Goal: Use online tool/utility

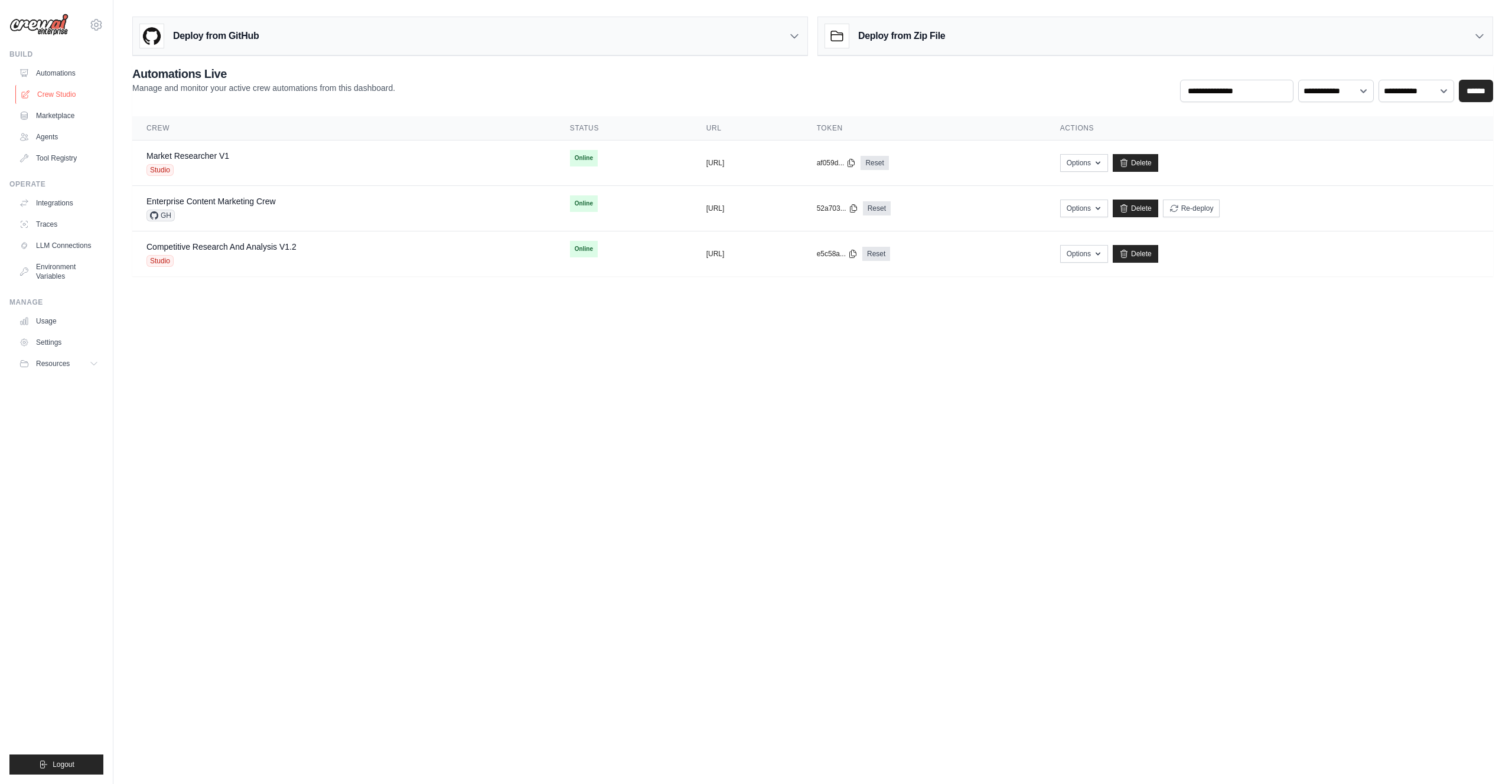
click at [64, 95] on link "Crew Studio" at bounding box center [60, 95] width 89 height 19
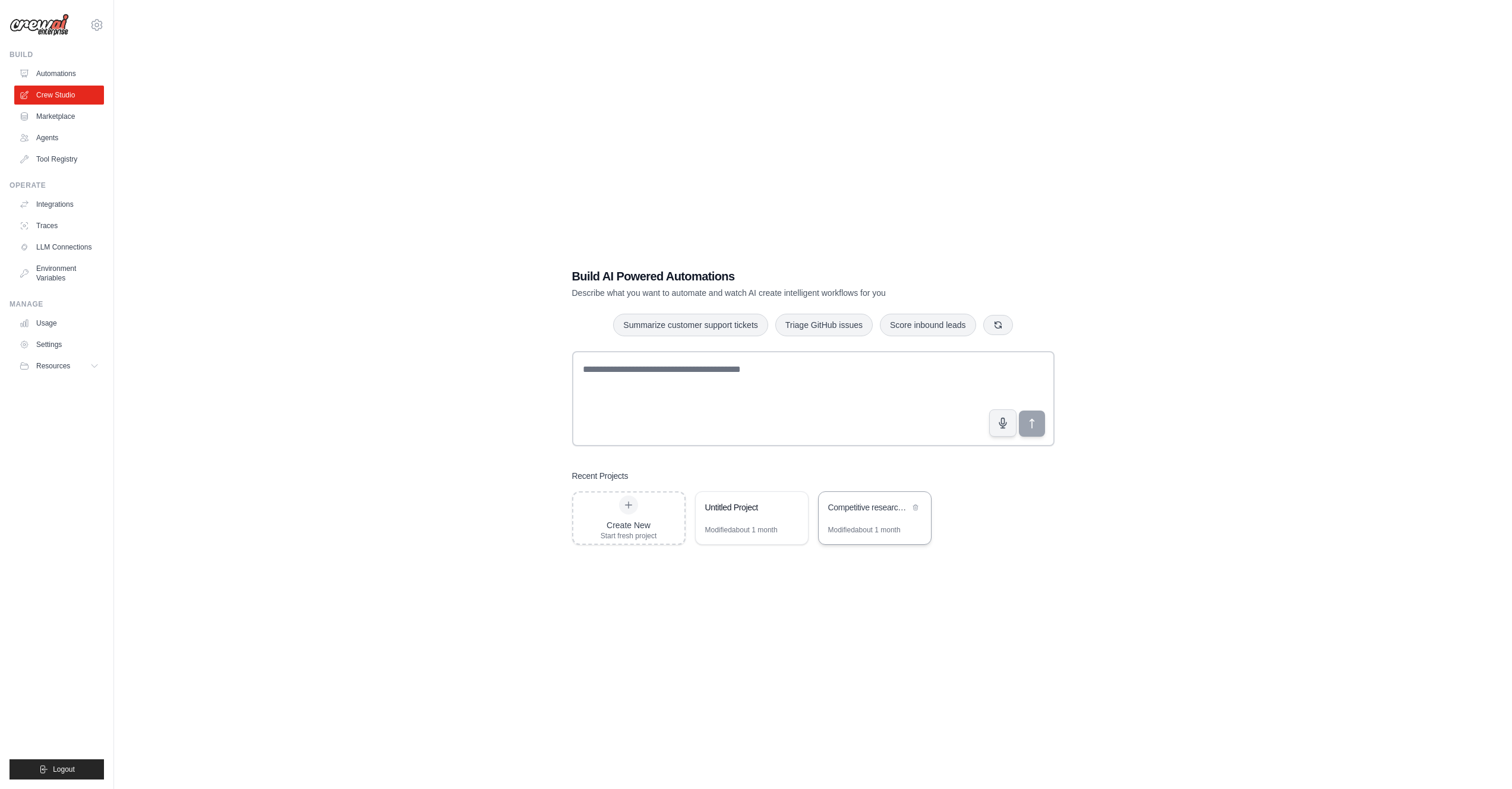
click at [904, 524] on div "Competitive research and analysis" at bounding box center [875, 508] width 112 height 33
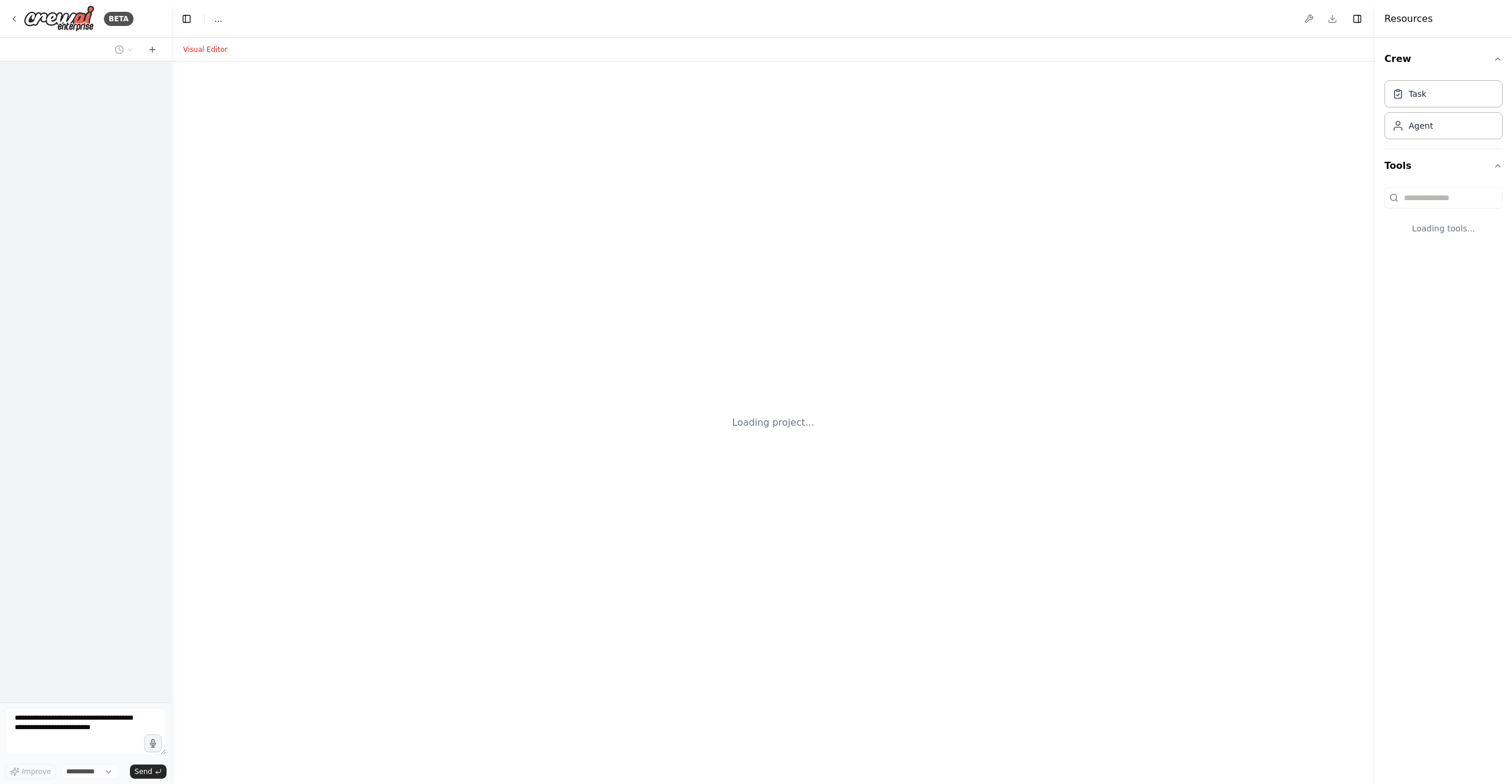
select select "****"
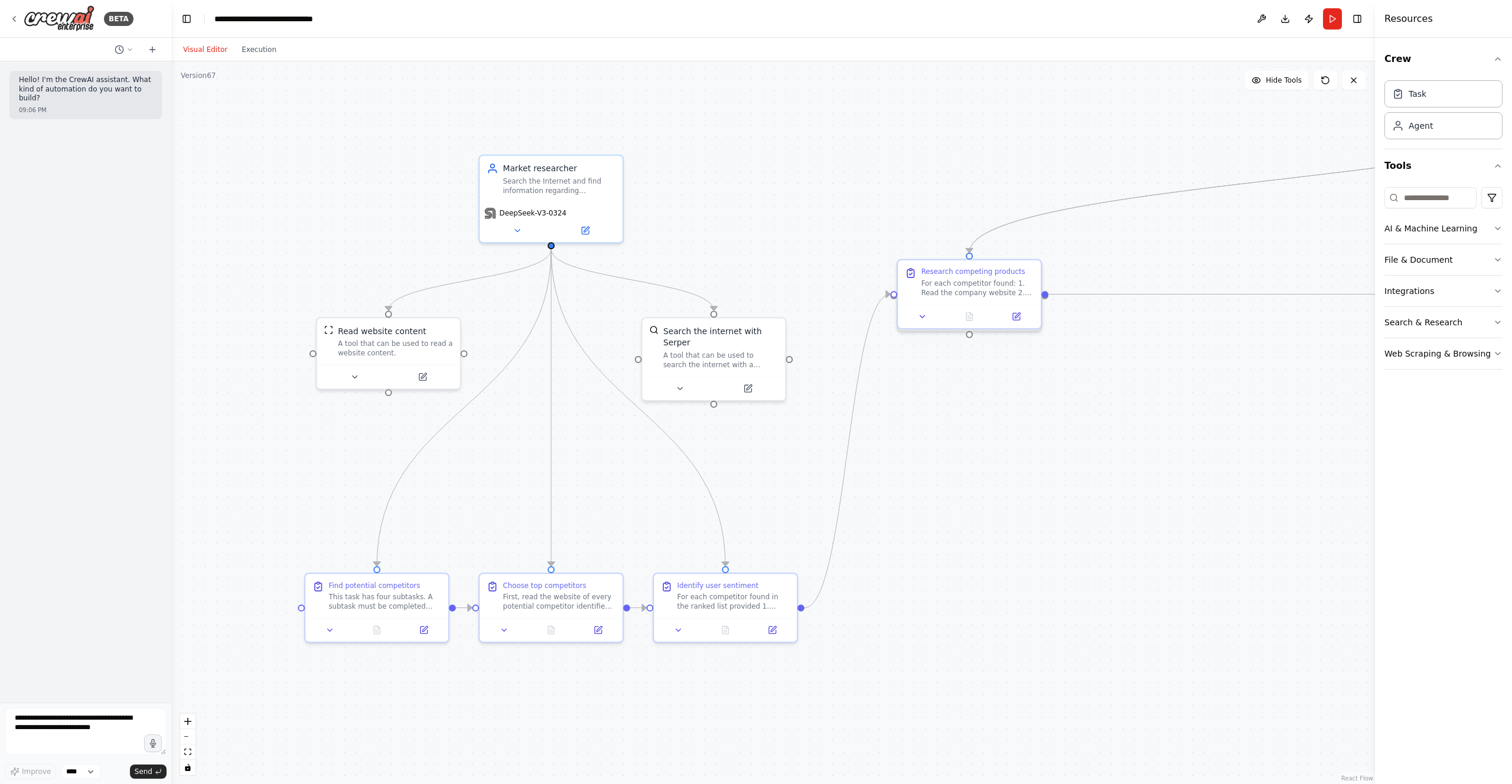
drag, startPoint x: 869, startPoint y: 366, endPoint x: 963, endPoint y: 634, distance: 284.0
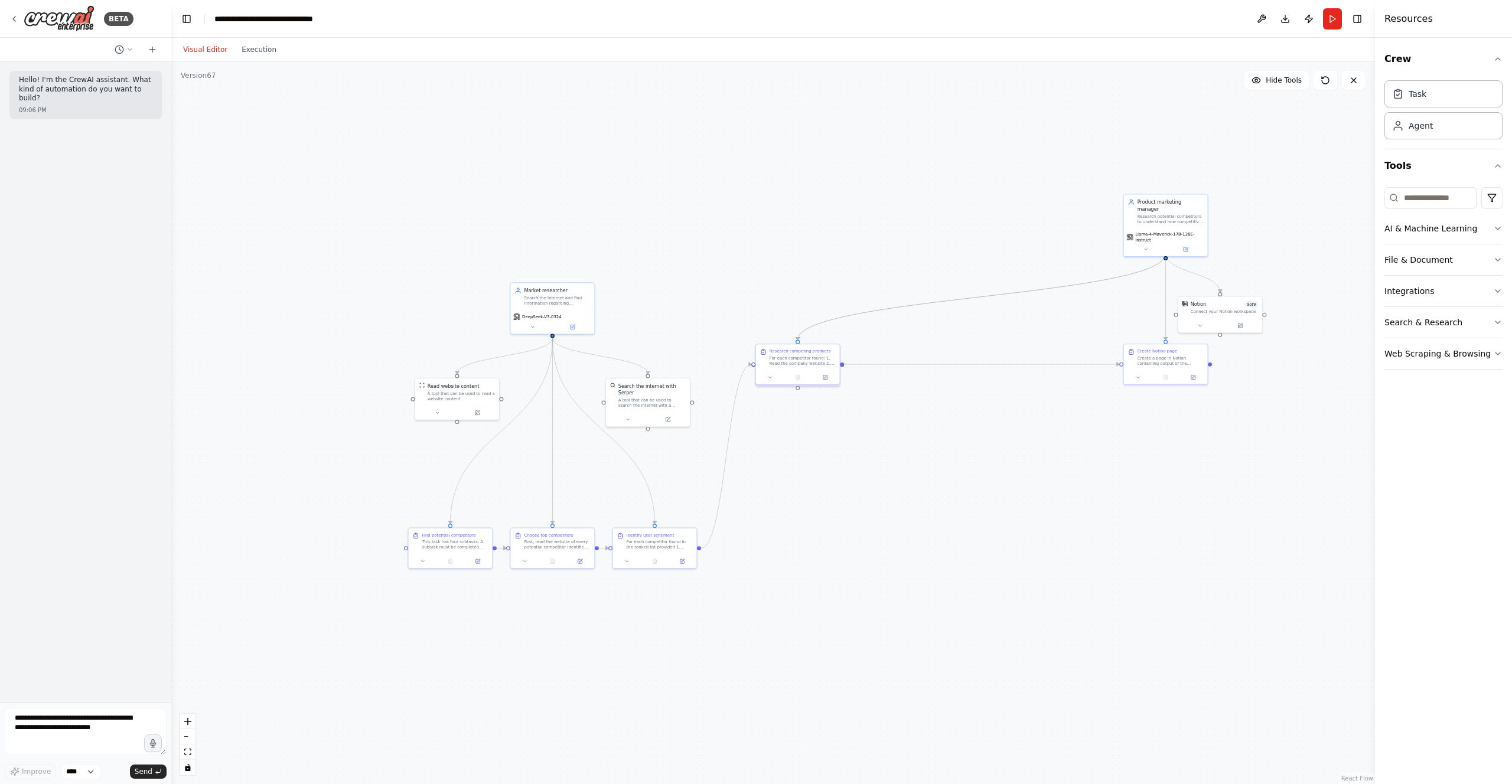
drag, startPoint x: 1056, startPoint y: 605, endPoint x: 904, endPoint y: 479, distance: 197.4
click at [910, 491] on div ".deletable-edge-delete-btn { width: 20px; height: 20px; border: 0px solid #ffff…" at bounding box center [773, 422] width 1204 height 723
drag, startPoint x: 763, startPoint y: 341, endPoint x: 788, endPoint y: 490, distance: 151.1
click at [788, 355] on div at bounding box center [769, 348] width 84 height 14
drag, startPoint x: 788, startPoint y: 487, endPoint x: 730, endPoint y: 520, distance: 66.7
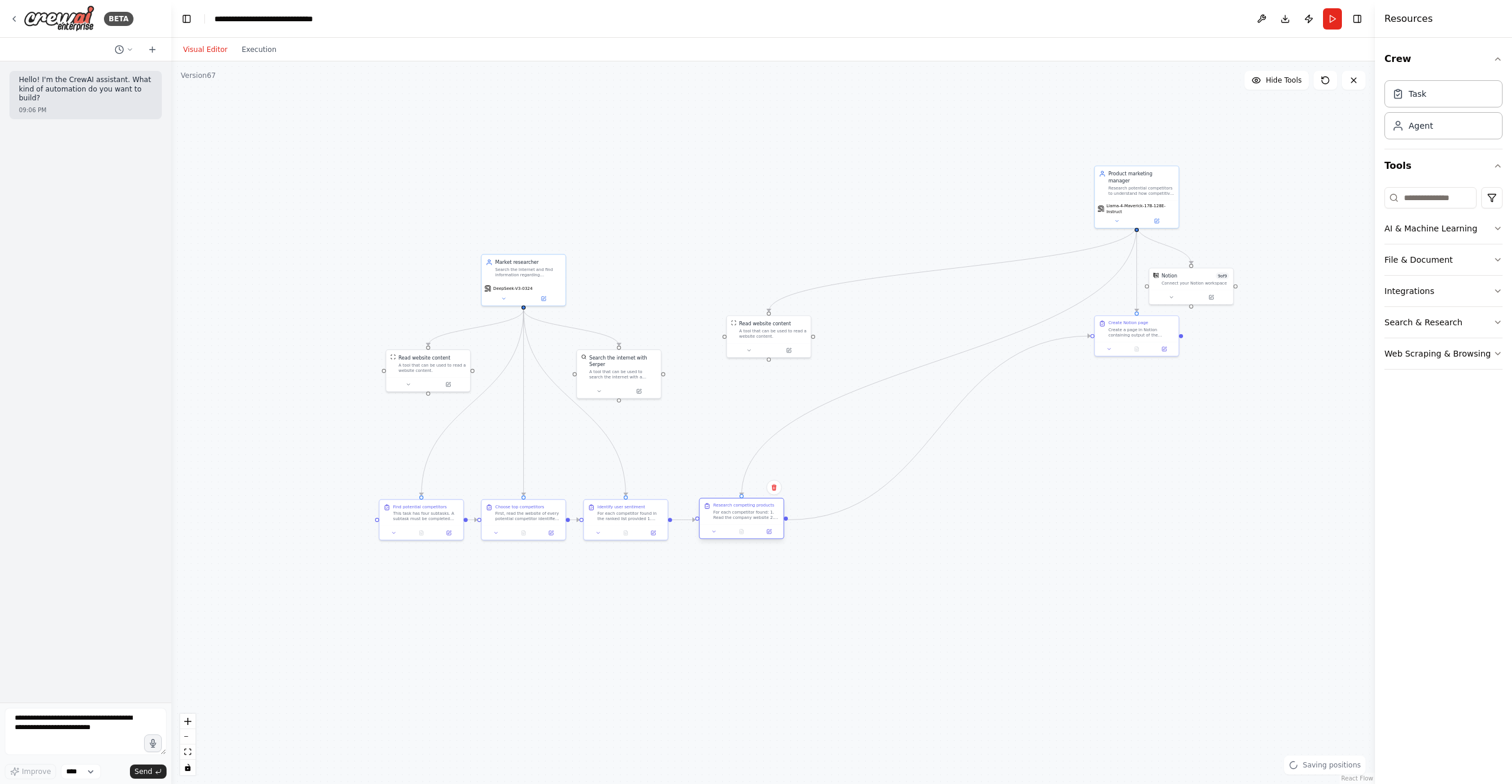
click at [730, 520] on div "Research competing products For each competitor found: 1. Read the company webs…" at bounding box center [741, 511] width 84 height 26
drag, startPoint x: 743, startPoint y: 348, endPoint x: 714, endPoint y: 391, distance: 51.9
click at [714, 391] on button at bounding box center [721, 390] width 38 height 8
drag, startPoint x: 1123, startPoint y: 201, endPoint x: 848, endPoint y: 287, distance: 288.1
click at [848, 291] on span "Llama-4-Maverick-17B-128E-Instruct" at bounding box center [861, 296] width 70 height 11
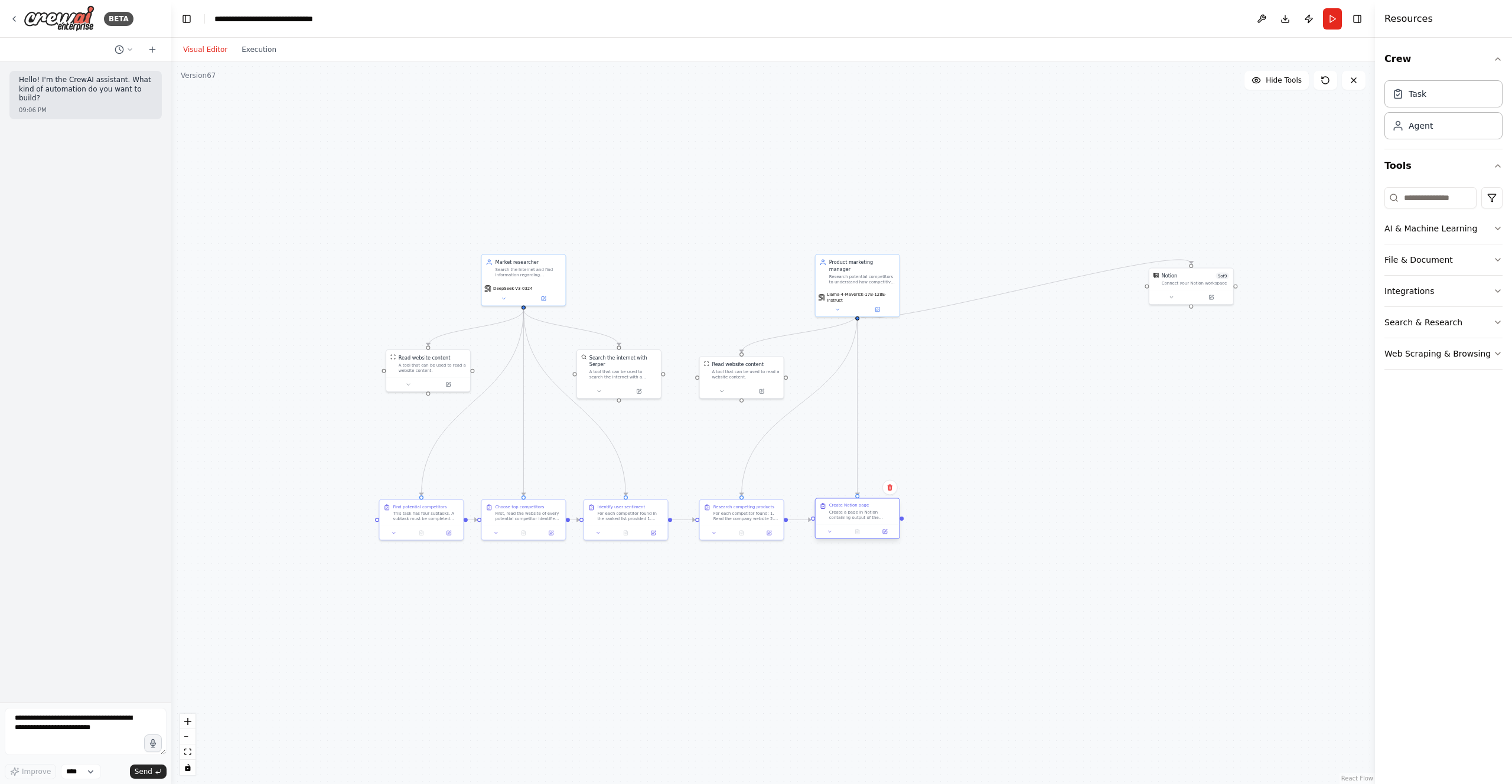
click at [853, 527] on div at bounding box center [857, 531] width 84 height 14
click at [896, 524] on div at bounding box center [898, 531] width 84 height 14
drag, startPoint x: 905, startPoint y: 513, endPoint x: 861, endPoint y: 515, distance: 44.0
click at [861, 515] on div "Create a page in Notion containing output of the previous under the following p…" at bounding box center [862, 515] width 66 height 11
drag, startPoint x: 1095, startPoint y: 471, endPoint x: 1160, endPoint y: 342, distance: 144.5
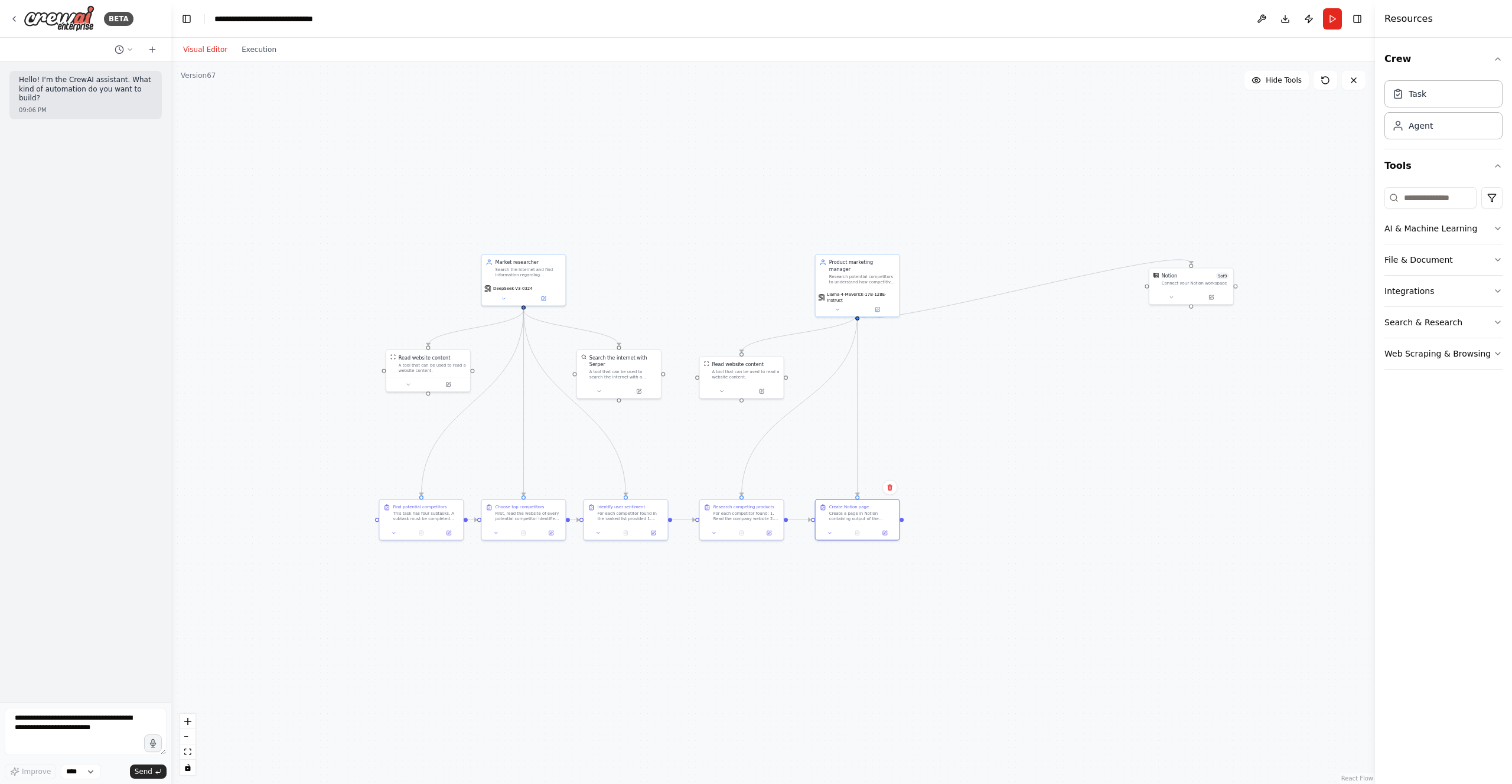
click at [1095, 471] on div ".deletable-edge-delete-btn { width: 20px; height: 20px; border: 0px solid #ffff…" at bounding box center [773, 422] width 1204 height 723
drag, startPoint x: 1111, startPoint y: 318, endPoint x: 929, endPoint y: 369, distance: 189.0
click at [929, 369] on div "Notion 9 of 9 Connect your Notion workspace" at bounding box center [932, 360] width 84 height 22
click at [757, 379] on div "Read website content A tool that can be used to read a website content." at bounding box center [741, 369] width 84 height 27
drag, startPoint x: 910, startPoint y: 377, endPoint x: 897, endPoint y: 383, distance: 14.3
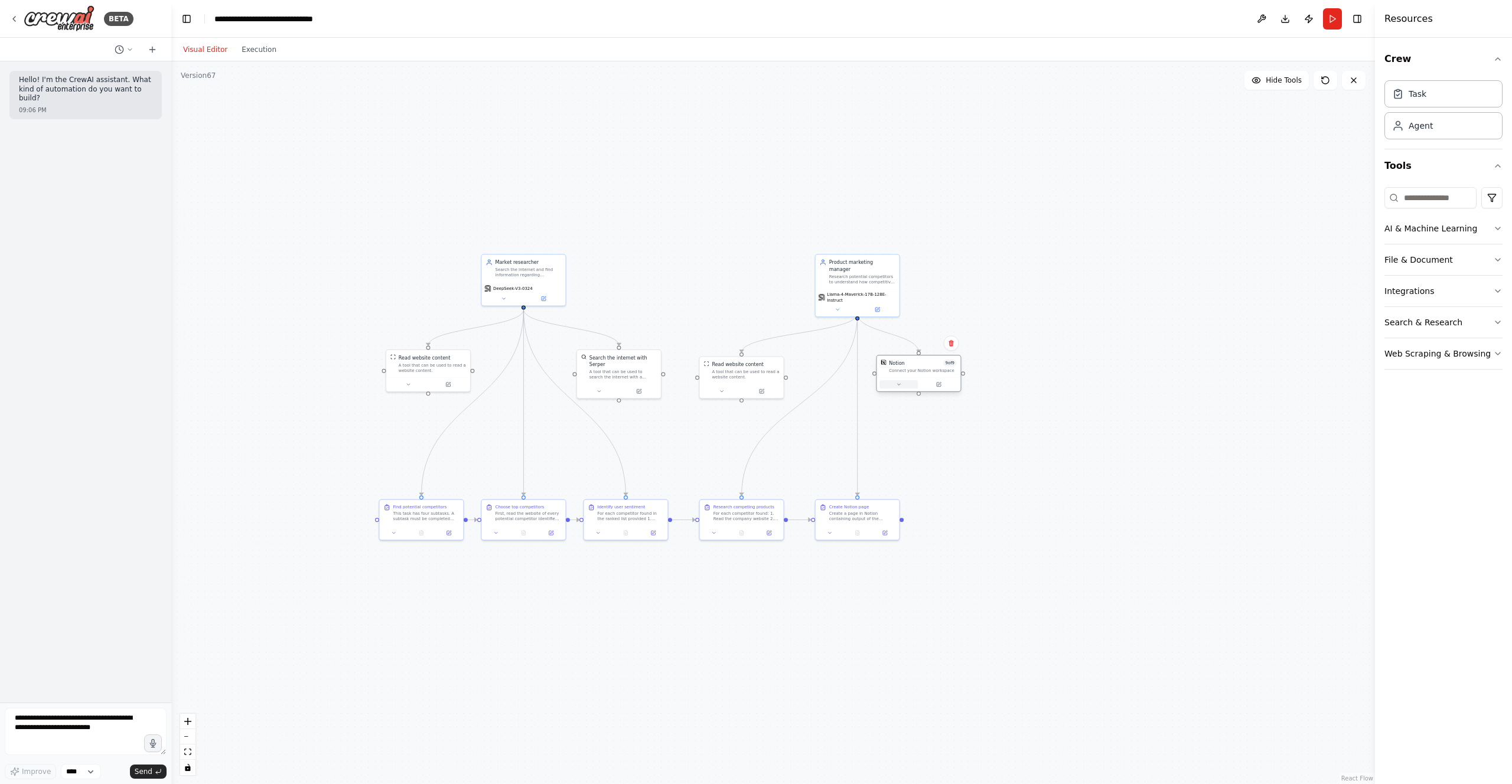
click at [897, 383] on icon at bounding box center [898, 385] width 5 height 5
click at [1006, 452] on div ".deletable-edge-delete-btn { width: 20px; height: 20px; border: 0px solid #ffff…" at bounding box center [773, 422] width 1204 height 723
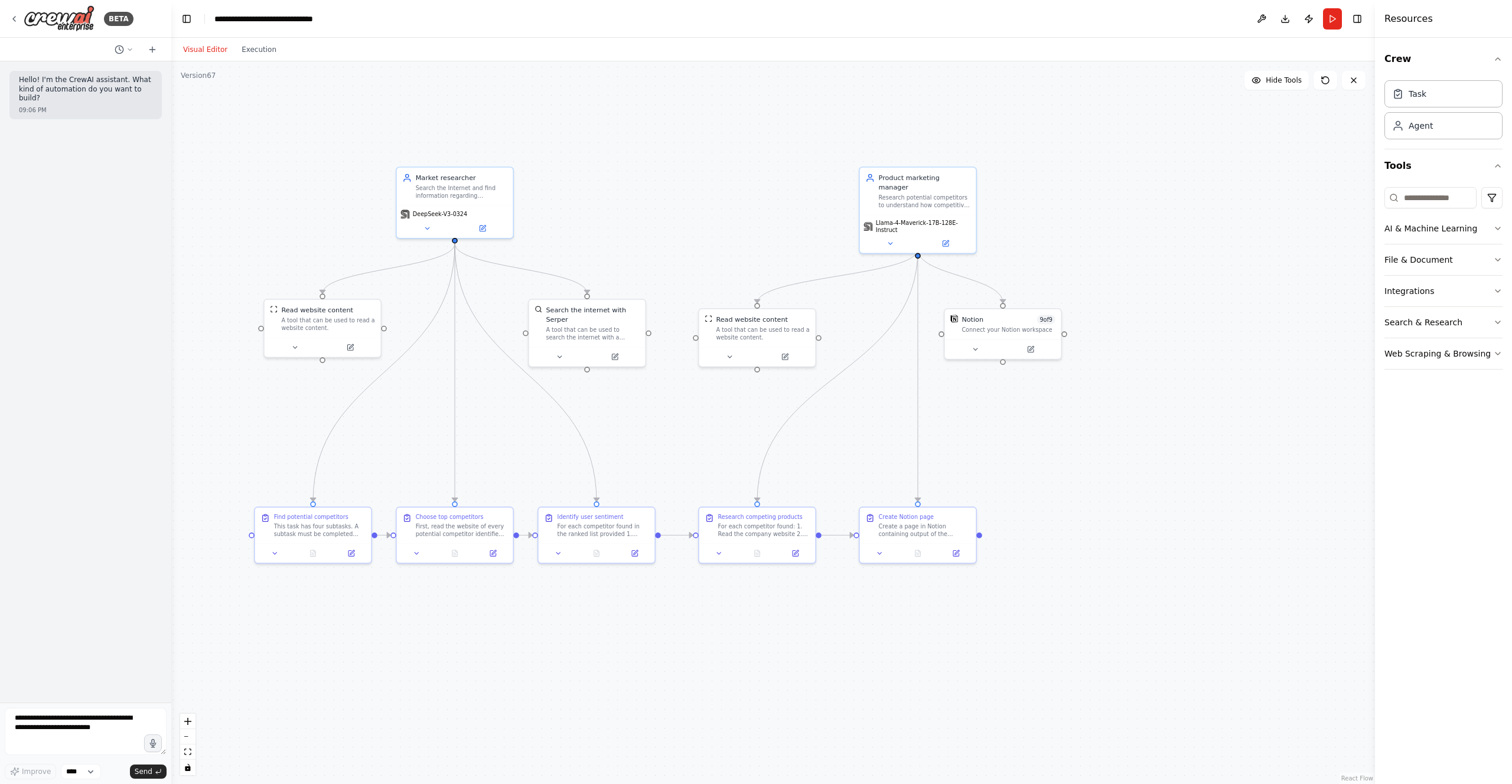
drag, startPoint x: 1018, startPoint y: 488, endPoint x: 1216, endPoint y: 496, distance: 198.2
click at [1216, 496] on div ".deletable-edge-delete-btn { width: 20px; height: 20px; border: 0px solid #ffff…" at bounding box center [773, 422] width 1204 height 723
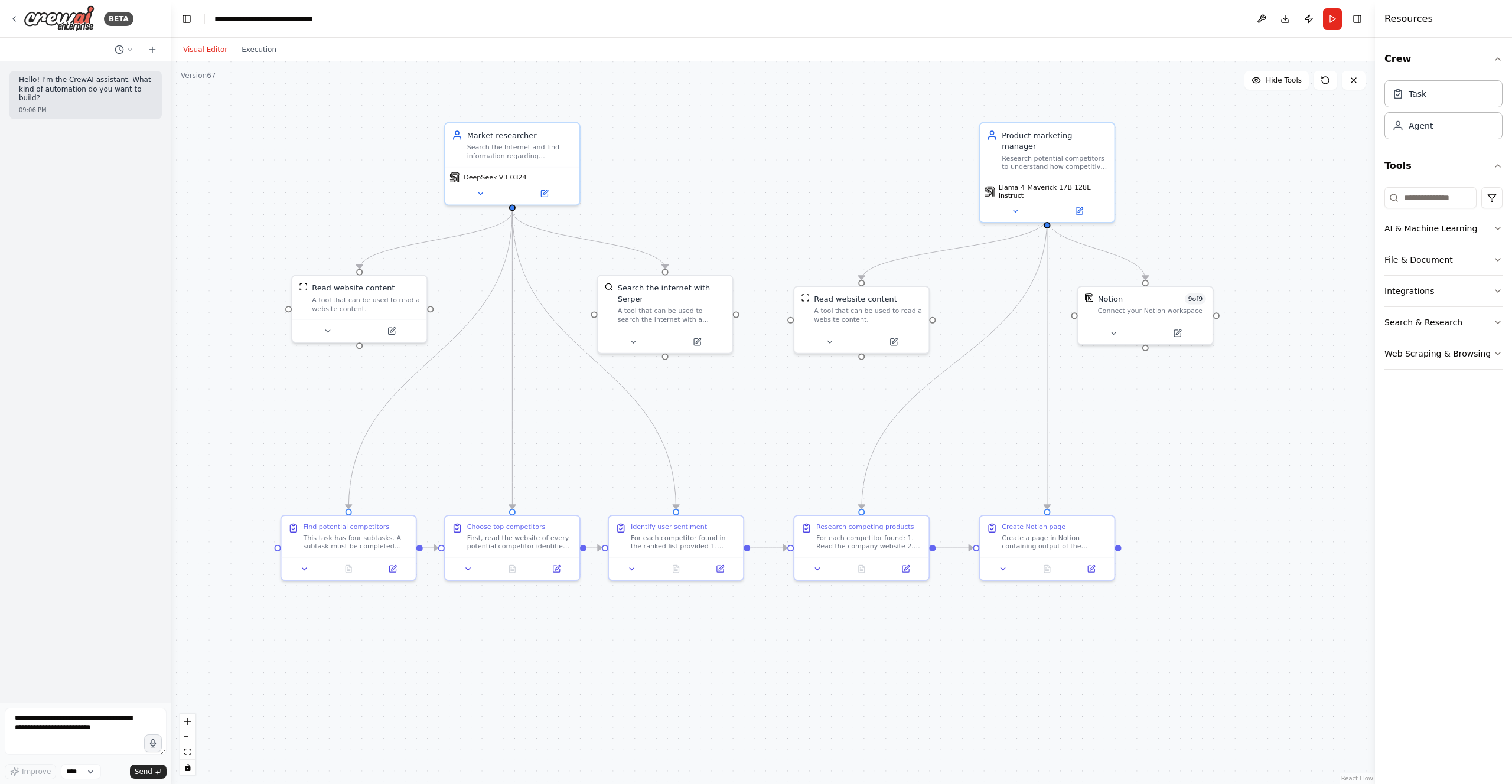
drag, startPoint x: 1090, startPoint y: 488, endPoint x: 1241, endPoint y: 493, distance: 151.1
click at [1241, 493] on div ".deletable-edge-delete-btn { width: 20px; height: 20px; border: 0px solid #ffff…" at bounding box center [773, 422] width 1204 height 723
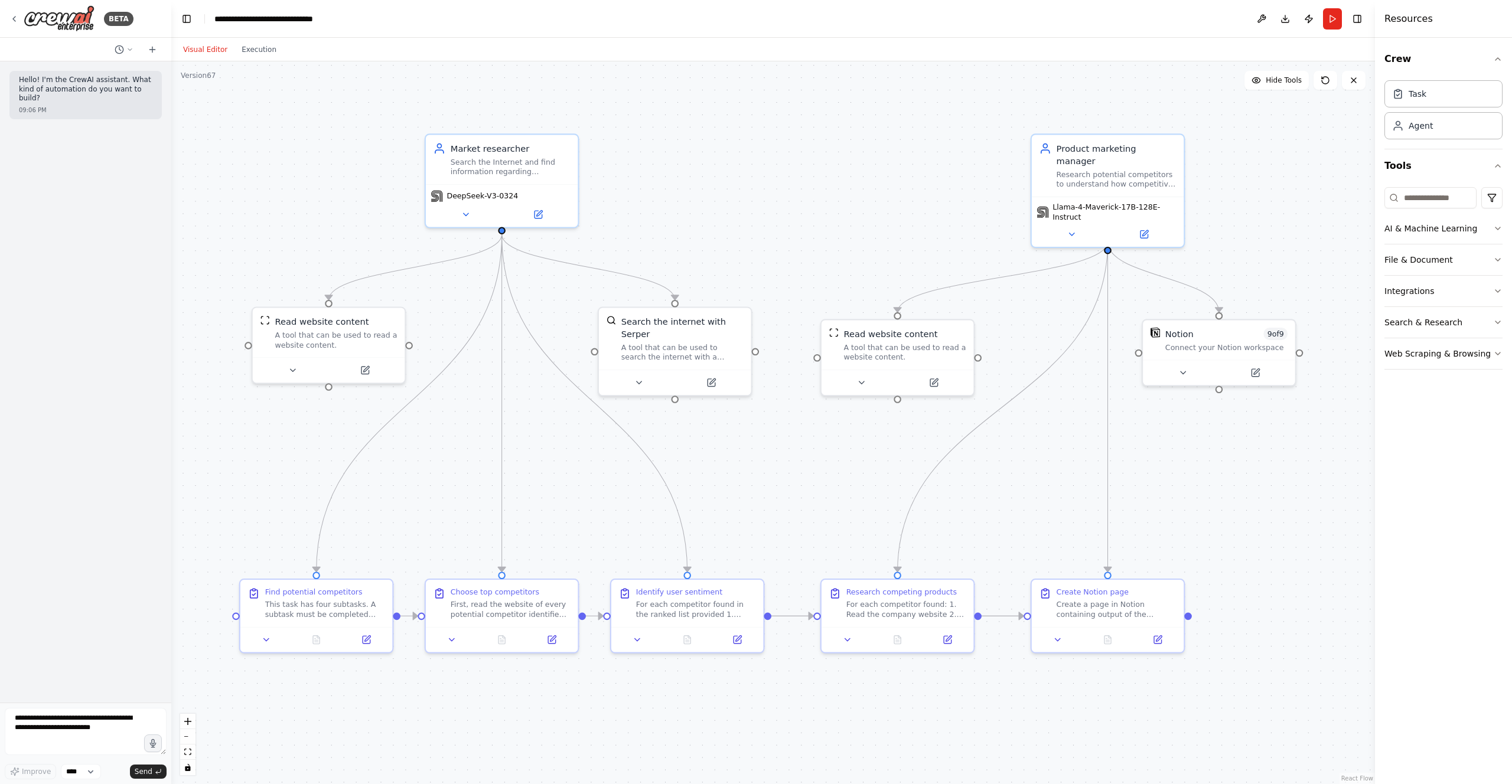
drag, startPoint x: 1174, startPoint y: 438, endPoint x: 1203, endPoint y: 494, distance: 63.1
click at [1203, 494] on div ".deletable-edge-delete-btn { width: 20px; height: 20px; border: 0px solid #ffff…" at bounding box center [773, 422] width 1204 height 723
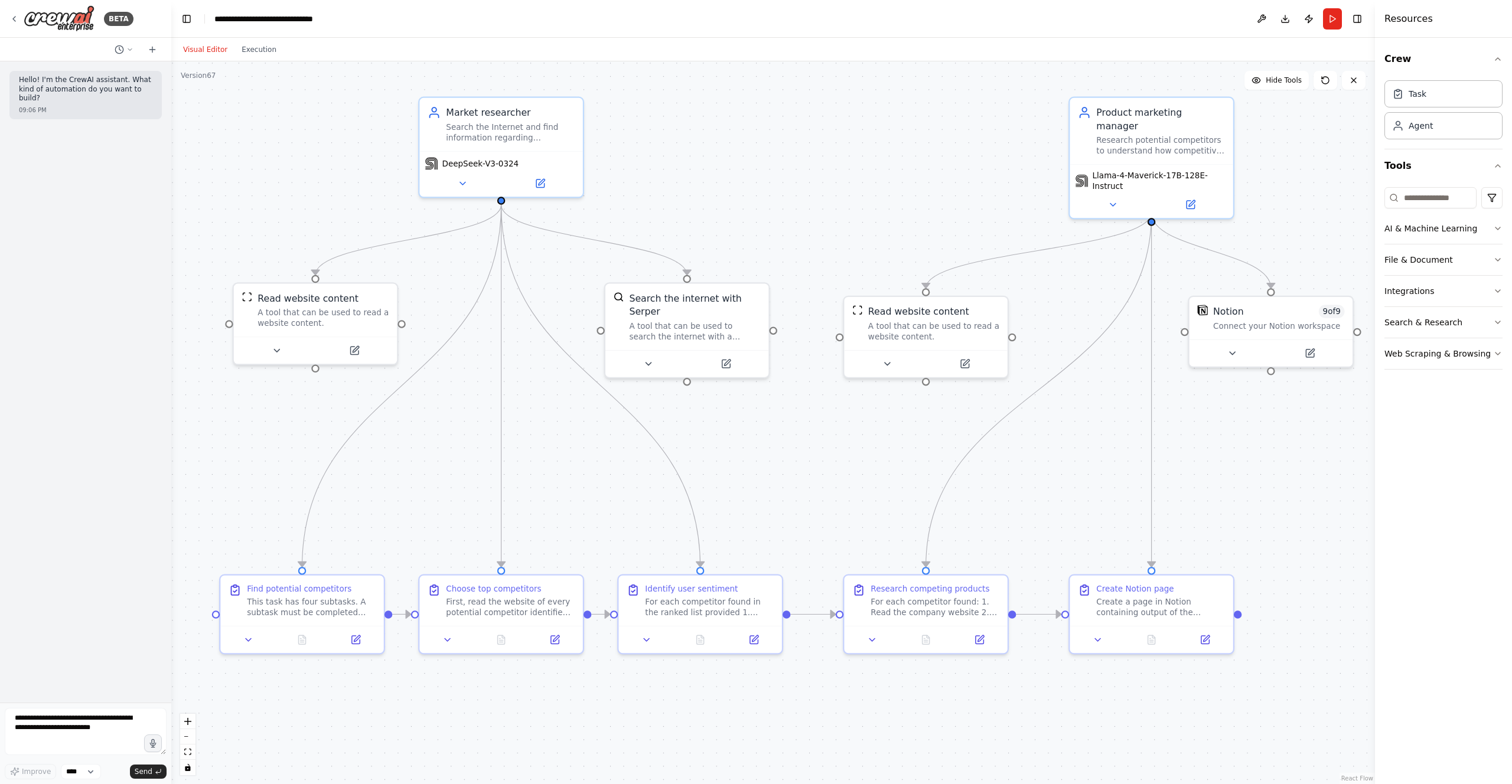
drag, startPoint x: 1178, startPoint y: 530, endPoint x: 1229, endPoint y: 519, distance: 52.2
click at [1229, 519] on div ".deletable-edge-delete-btn { width: 20px; height: 20px; border: 0px solid #ffff…" at bounding box center [773, 422] width 1204 height 723
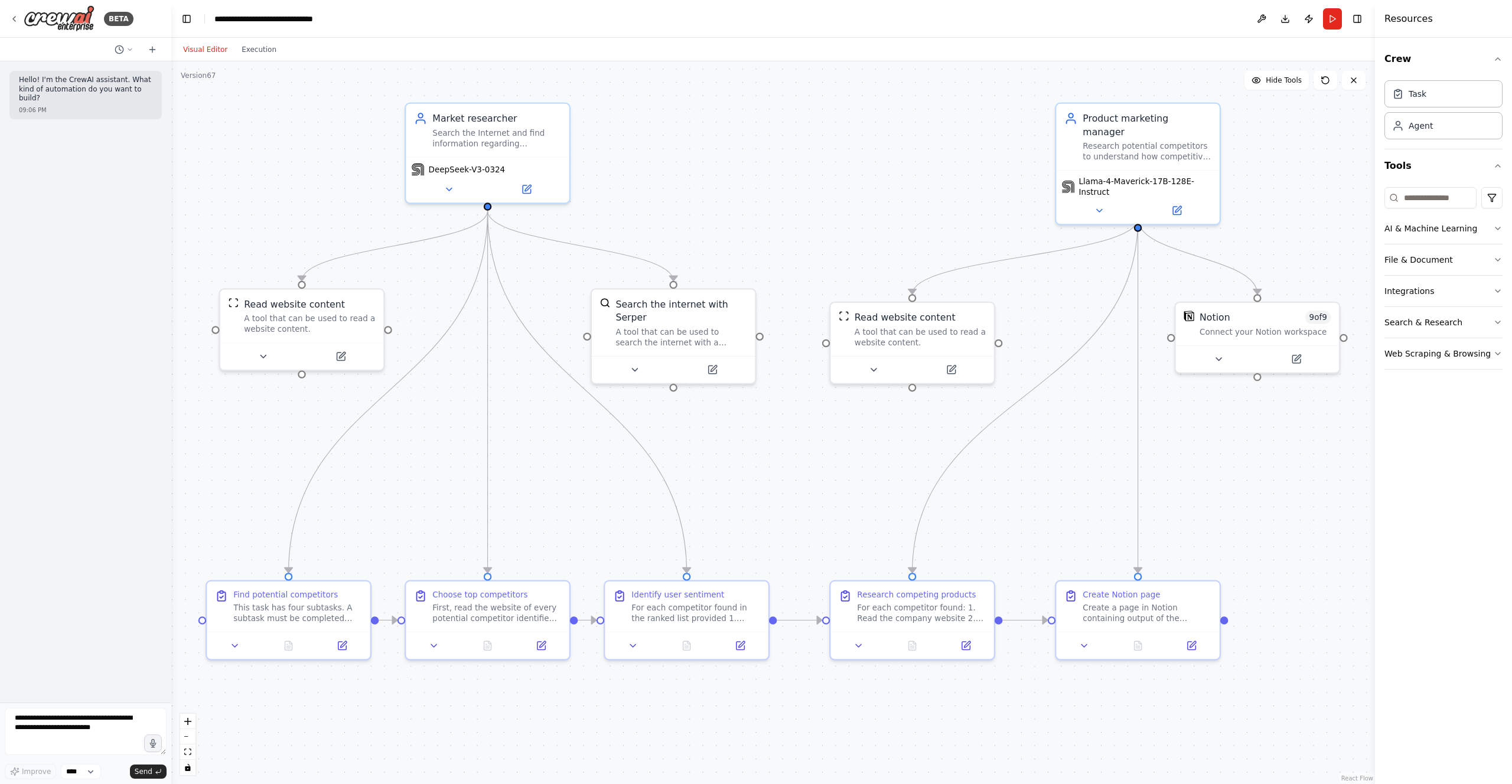
drag, startPoint x: 1228, startPoint y: 519, endPoint x: 1214, endPoint y: 525, distance: 15.2
click at [1214, 525] on div ".deletable-edge-delete-btn { width: 20px; height: 20px; border: 0px solid #ffff…" at bounding box center [773, 422] width 1204 height 723
